Goal: Navigation & Orientation: Find specific page/section

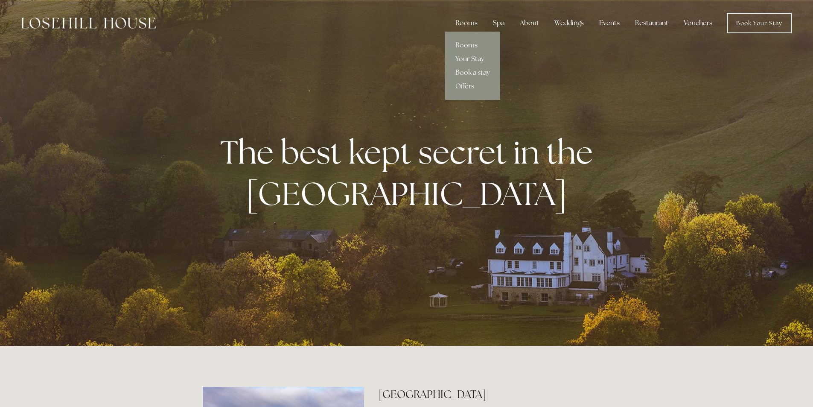
click at [476, 72] on link "Book a stay" at bounding box center [472, 73] width 55 height 14
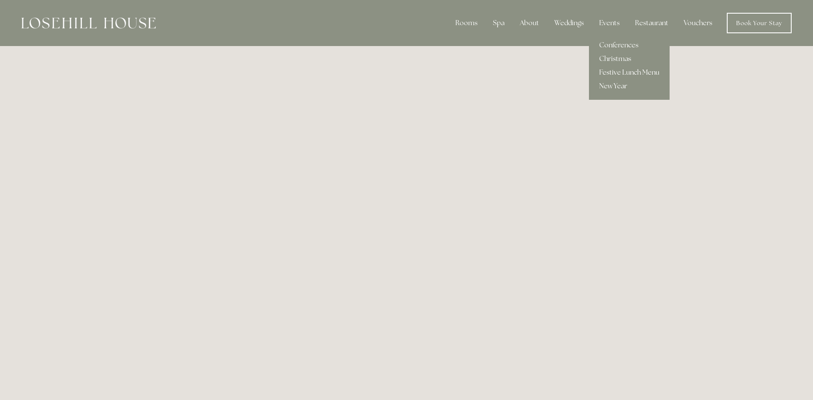
click at [617, 72] on link "Festive Lunch Menu" at bounding box center [629, 73] width 81 height 14
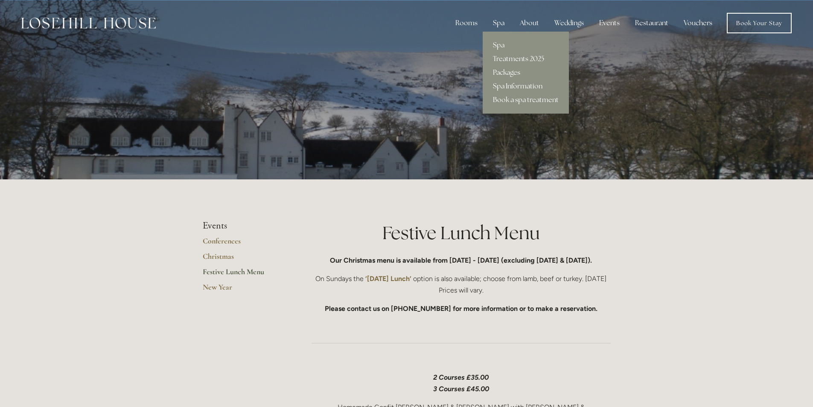
click at [501, 21] on div "Spa" at bounding box center [498, 23] width 25 height 17
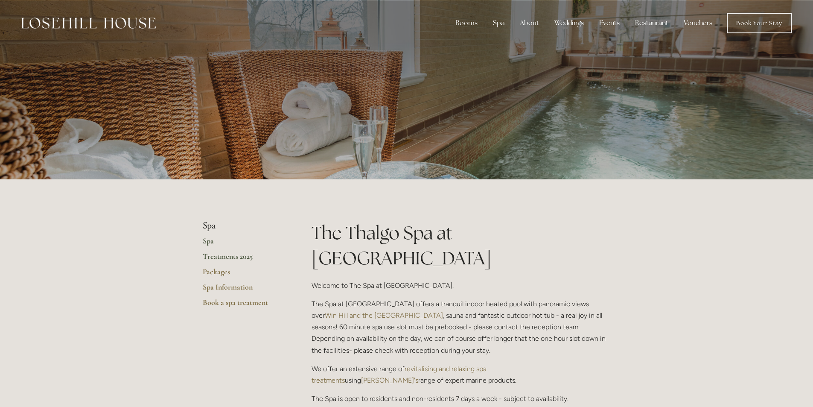
click at [239, 255] on link "Treatments 2025" at bounding box center [244, 258] width 82 height 15
